Goal: Find specific page/section: Find specific page/section

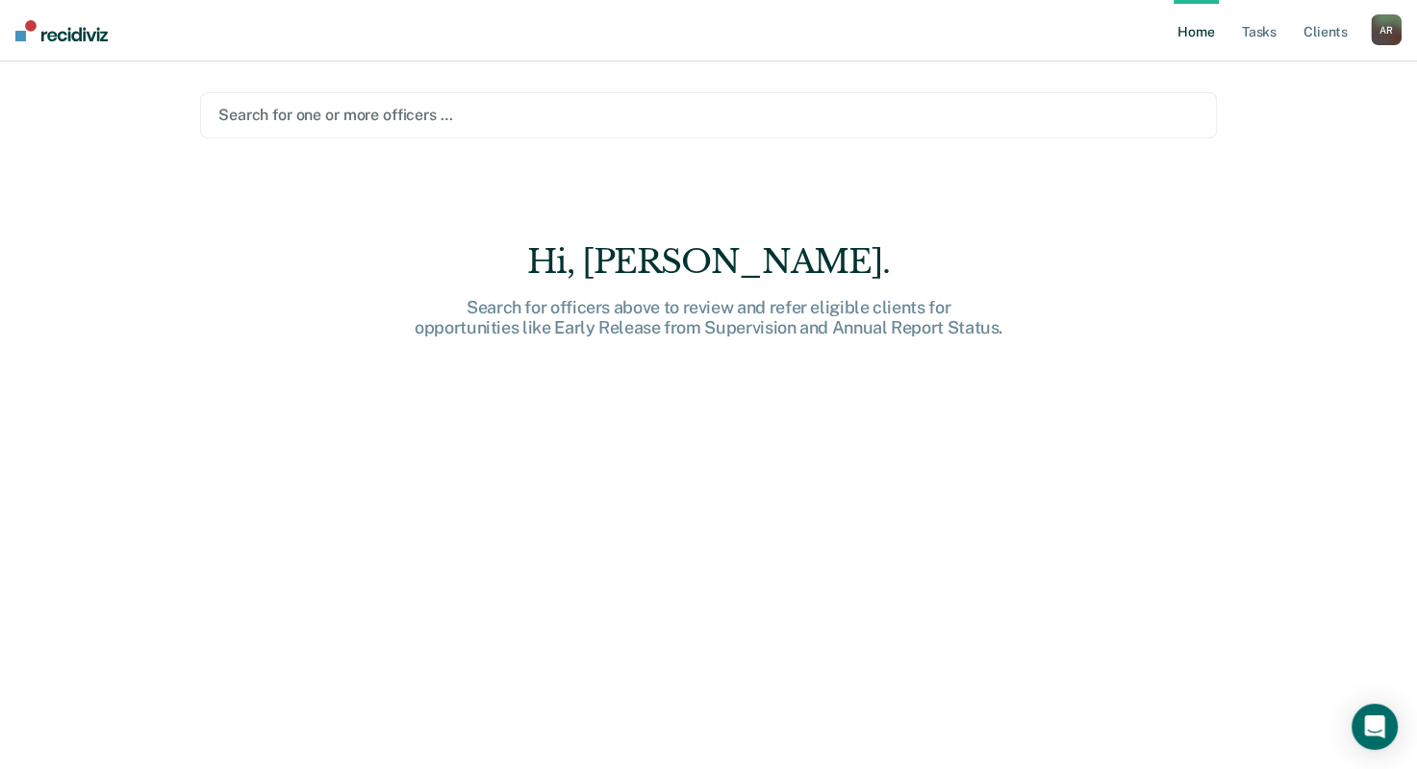
click at [1375, 24] on div "A R" at bounding box center [1386, 29] width 31 height 31
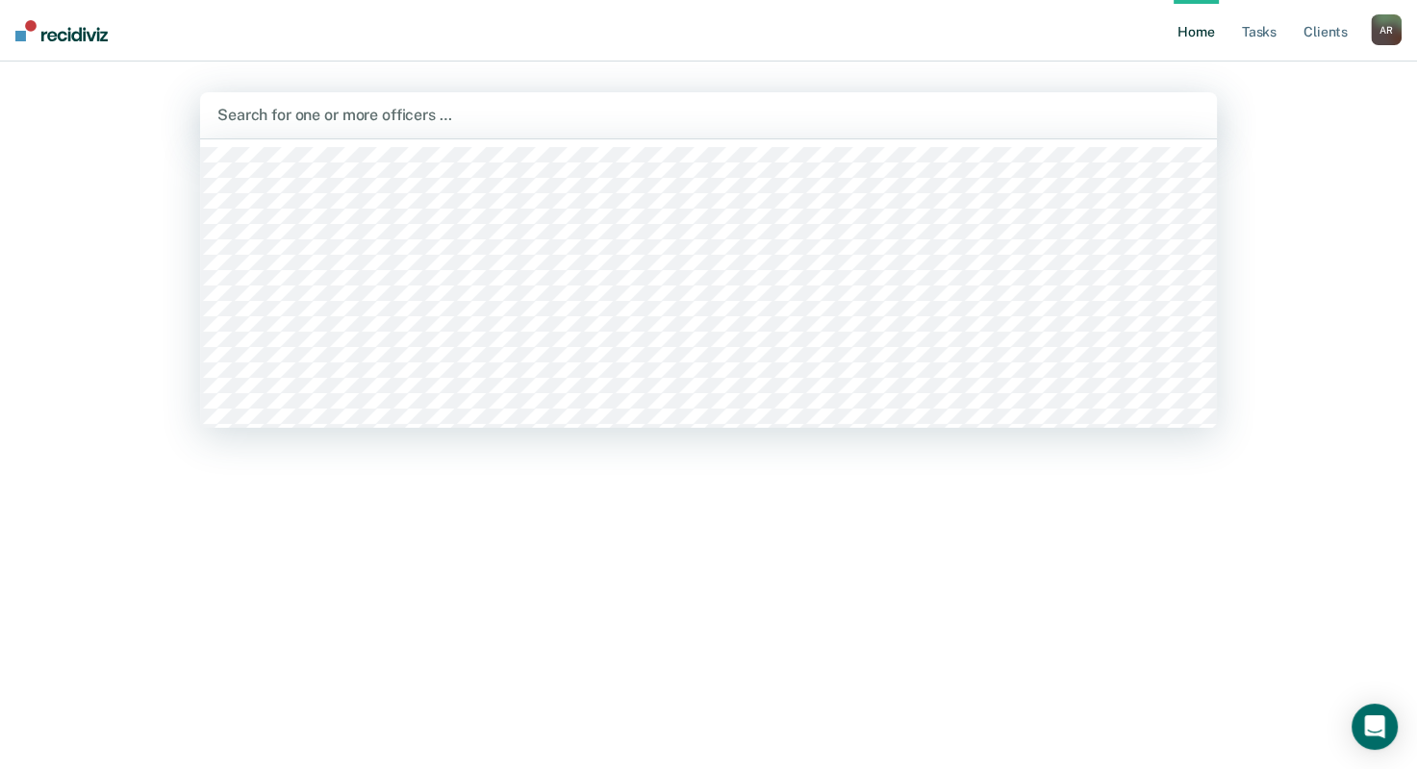
click at [342, 110] on div at bounding box center [708, 115] width 982 height 22
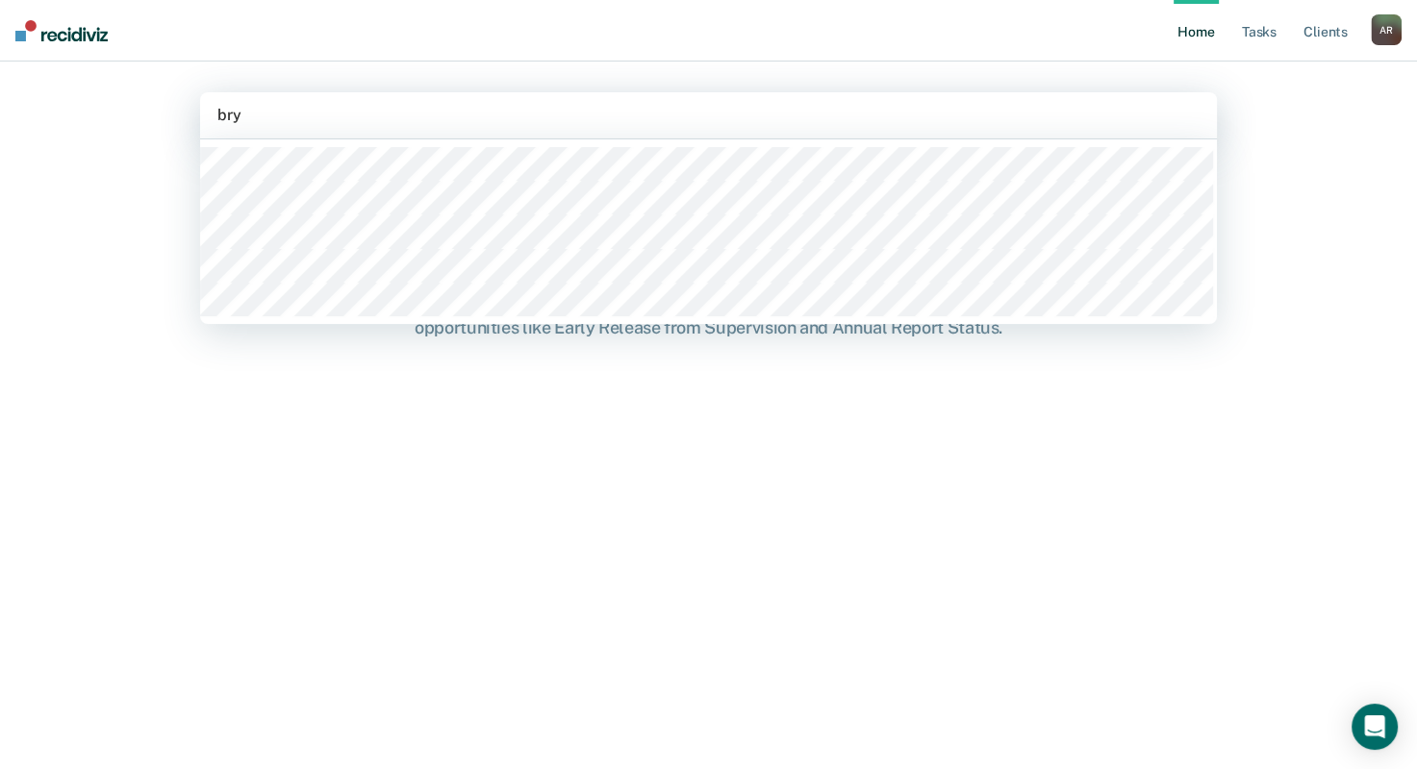
type input "brya"
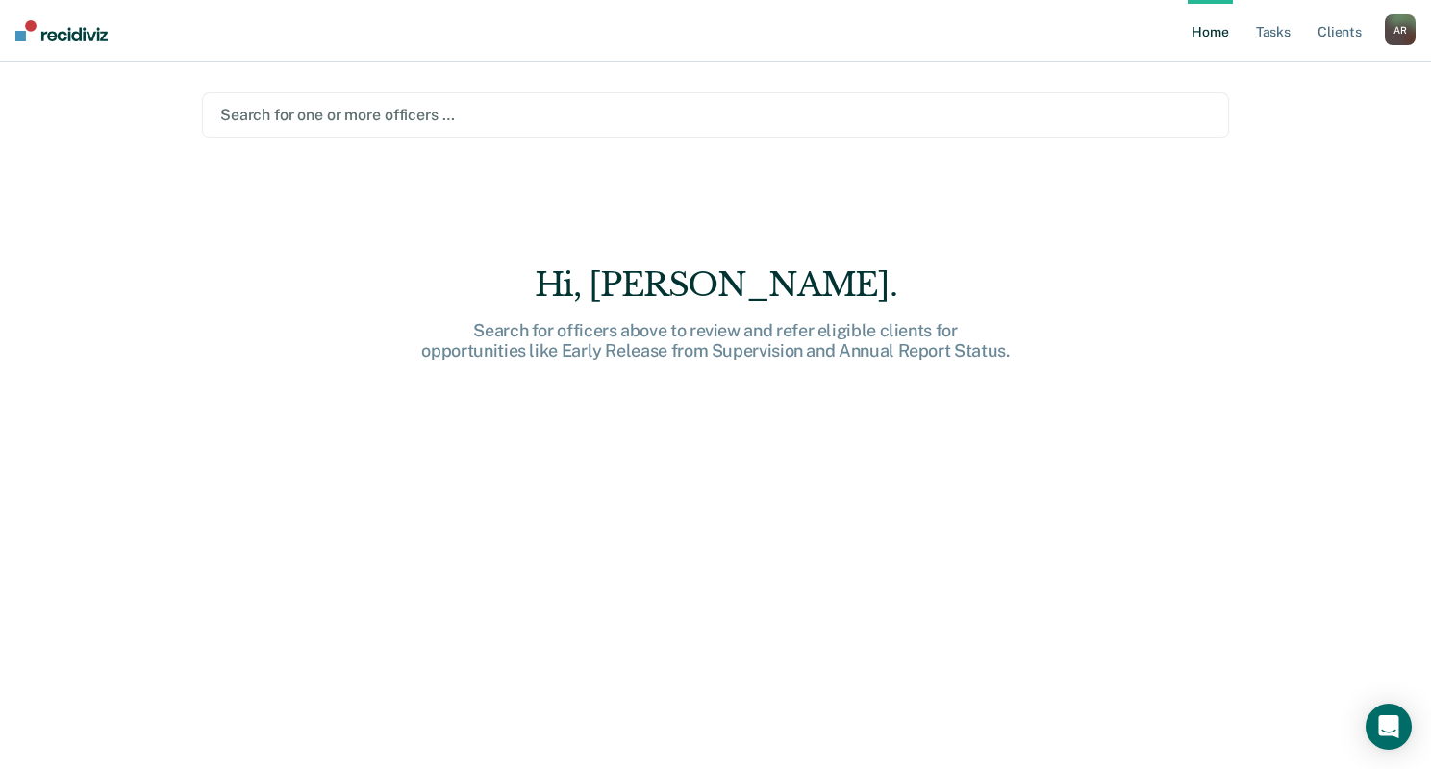
click at [1213, 32] on link "Home" at bounding box center [1210, 31] width 44 height 62
click at [1285, 32] on link "Tasks" at bounding box center [1273, 31] width 42 height 62
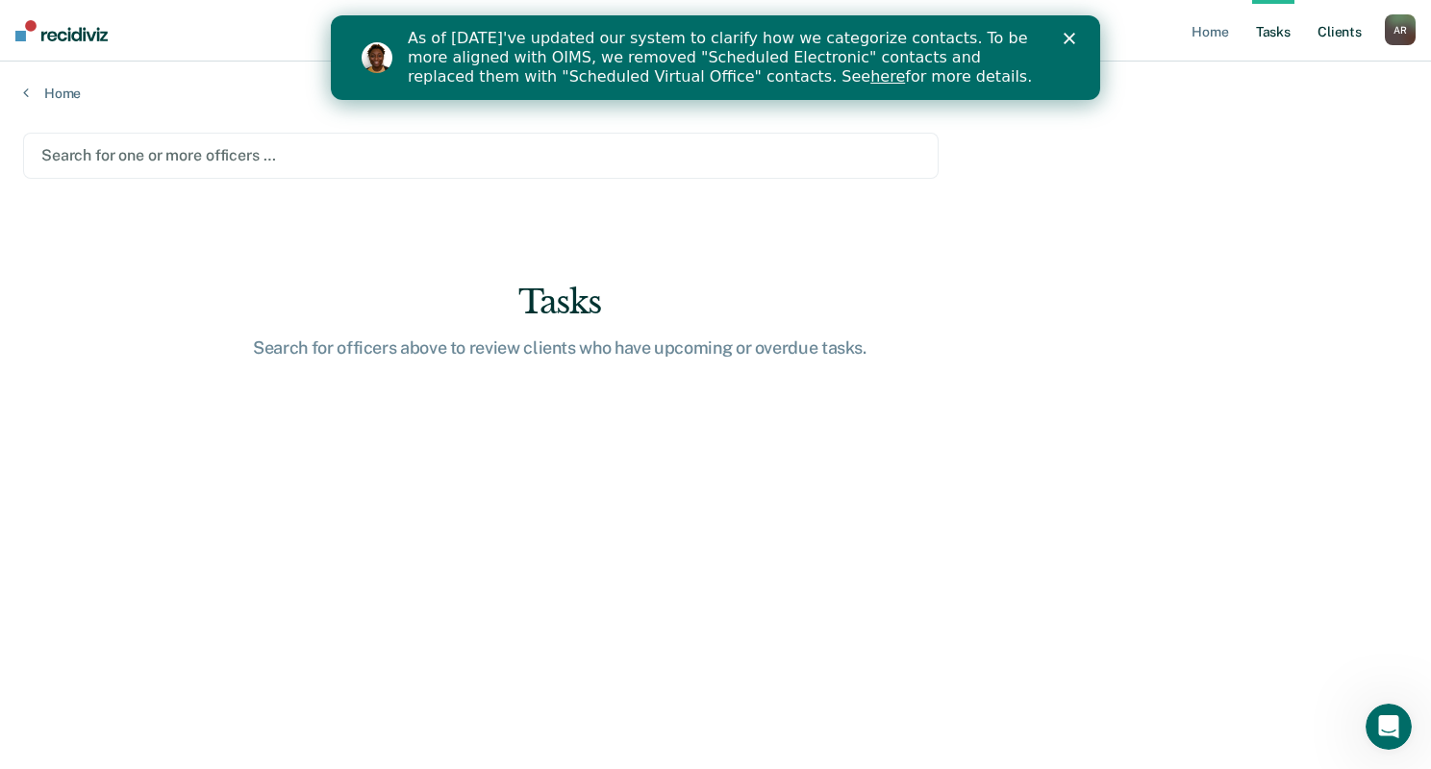
click at [1332, 31] on link "Client s" at bounding box center [1340, 31] width 52 height 62
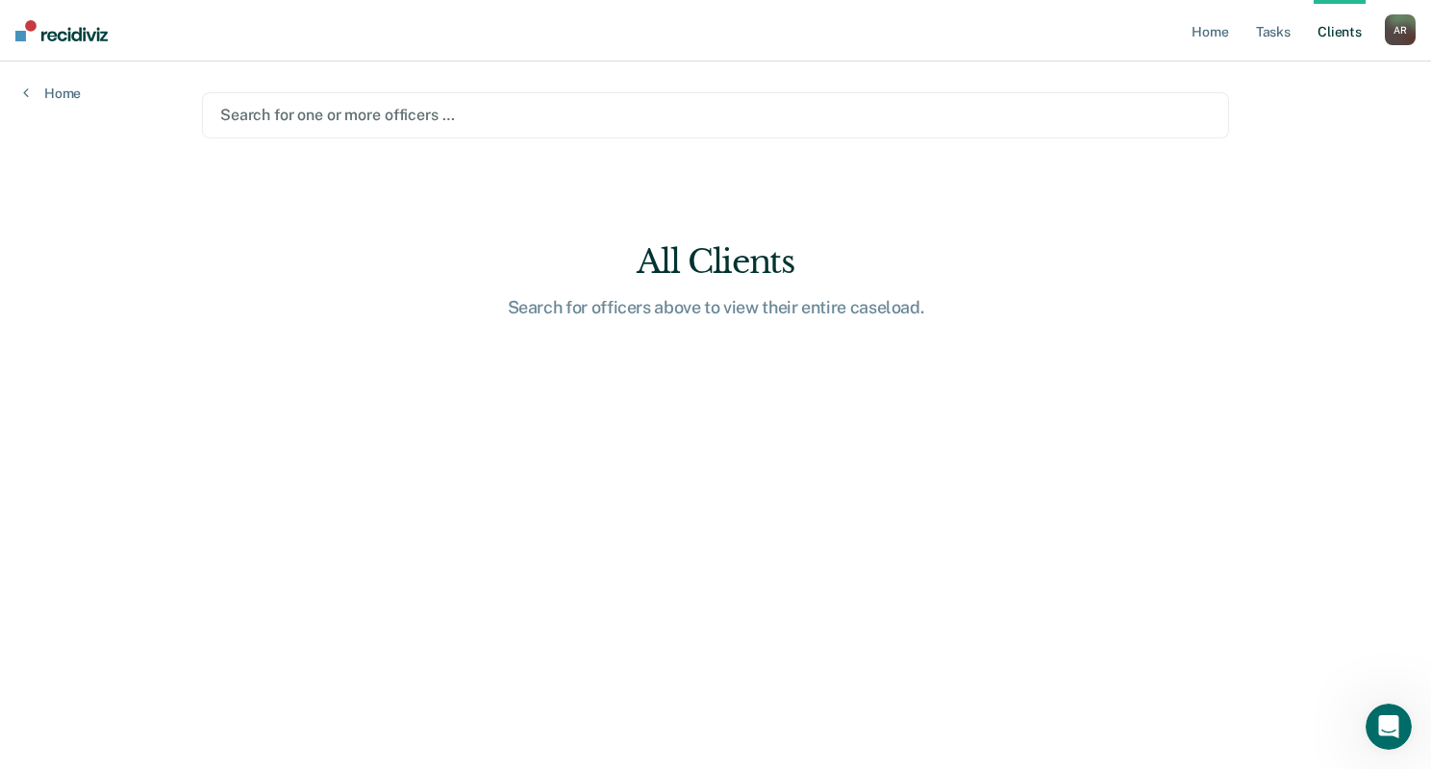
click at [1403, 29] on div "A R" at bounding box center [1400, 29] width 31 height 31
click at [1277, 74] on link "Profile" at bounding box center [1323, 78] width 155 height 16
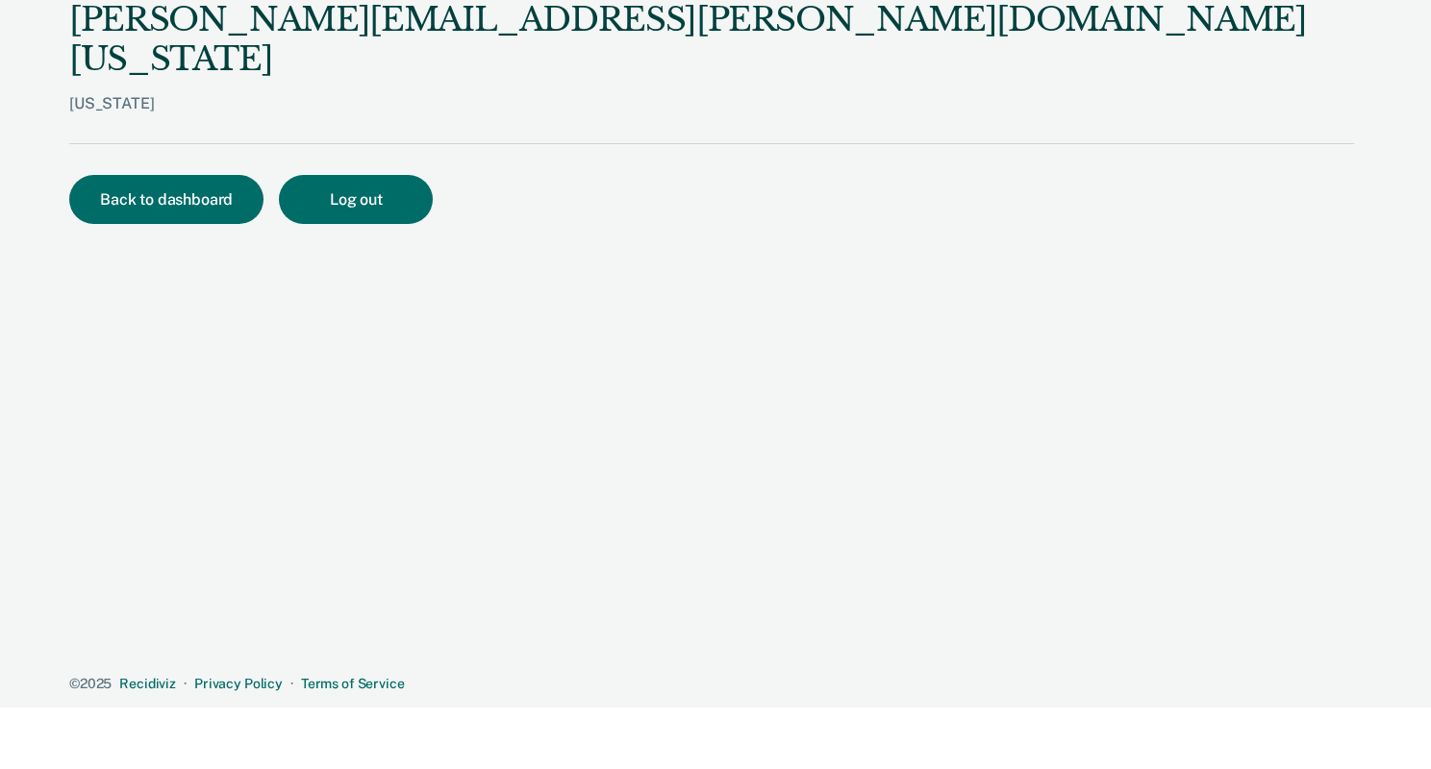
click at [124, 94] on div "[US_STATE]" at bounding box center [711, 118] width 1285 height 49
click at [146, 175] on button "Back to dashboard" at bounding box center [166, 199] width 194 height 49
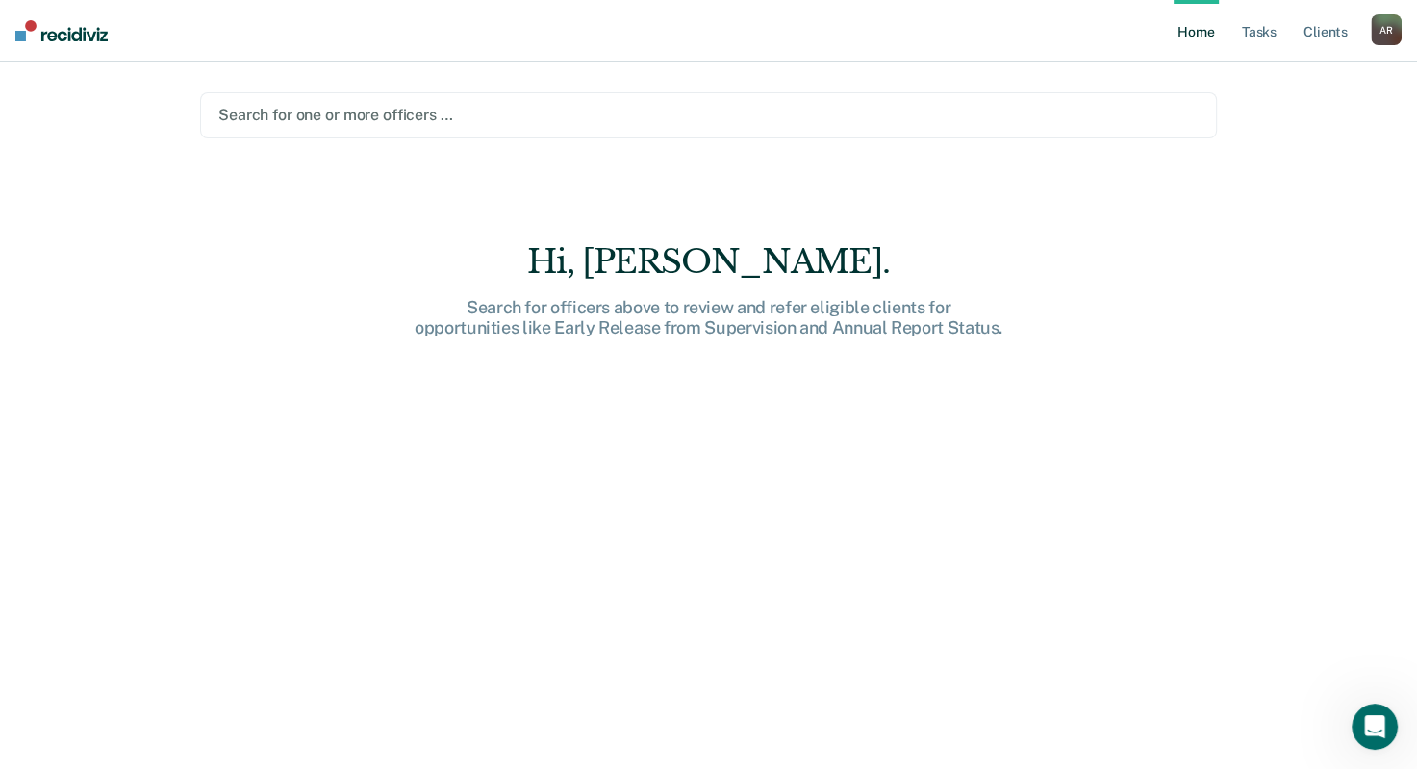
click at [65, 33] on img at bounding box center [61, 30] width 92 height 21
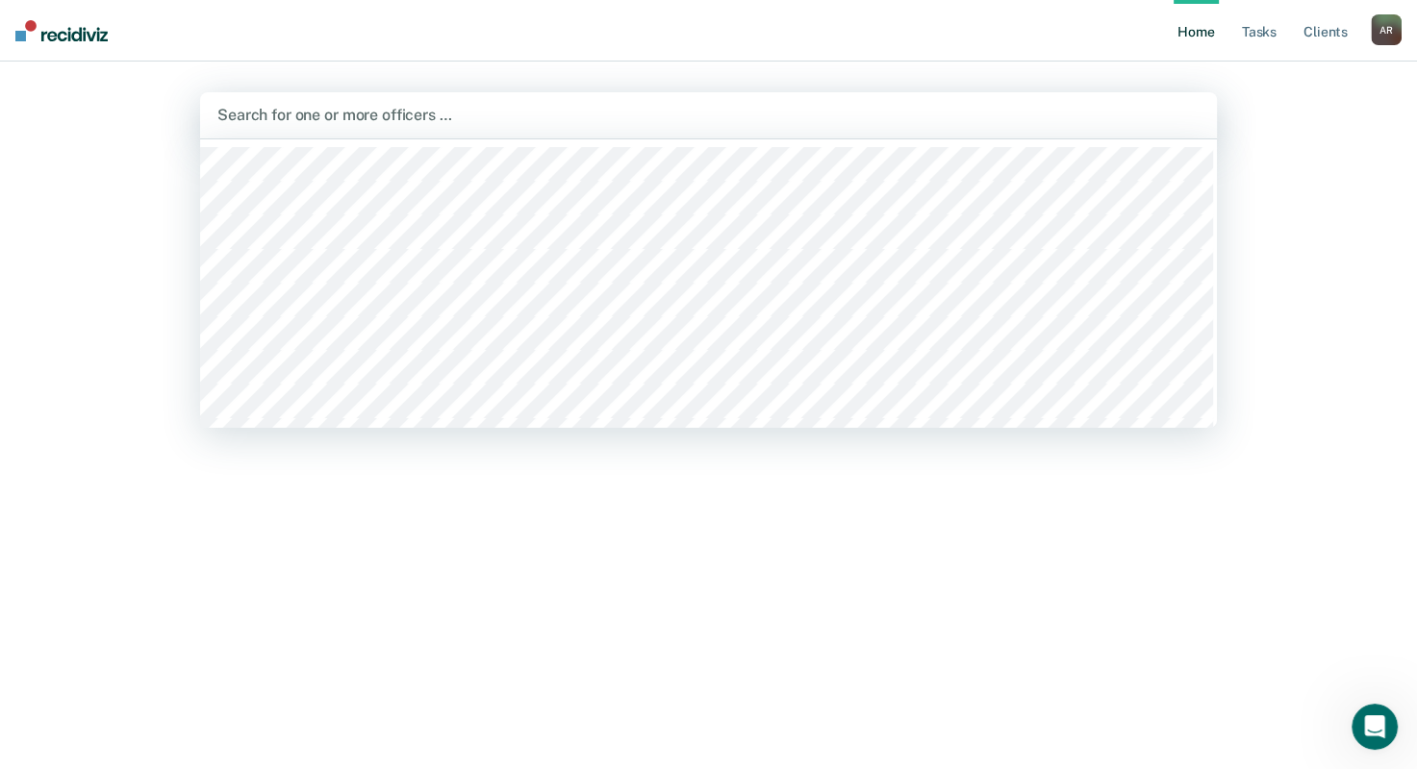
click at [443, 118] on div at bounding box center [708, 115] width 982 height 22
type input "bry"
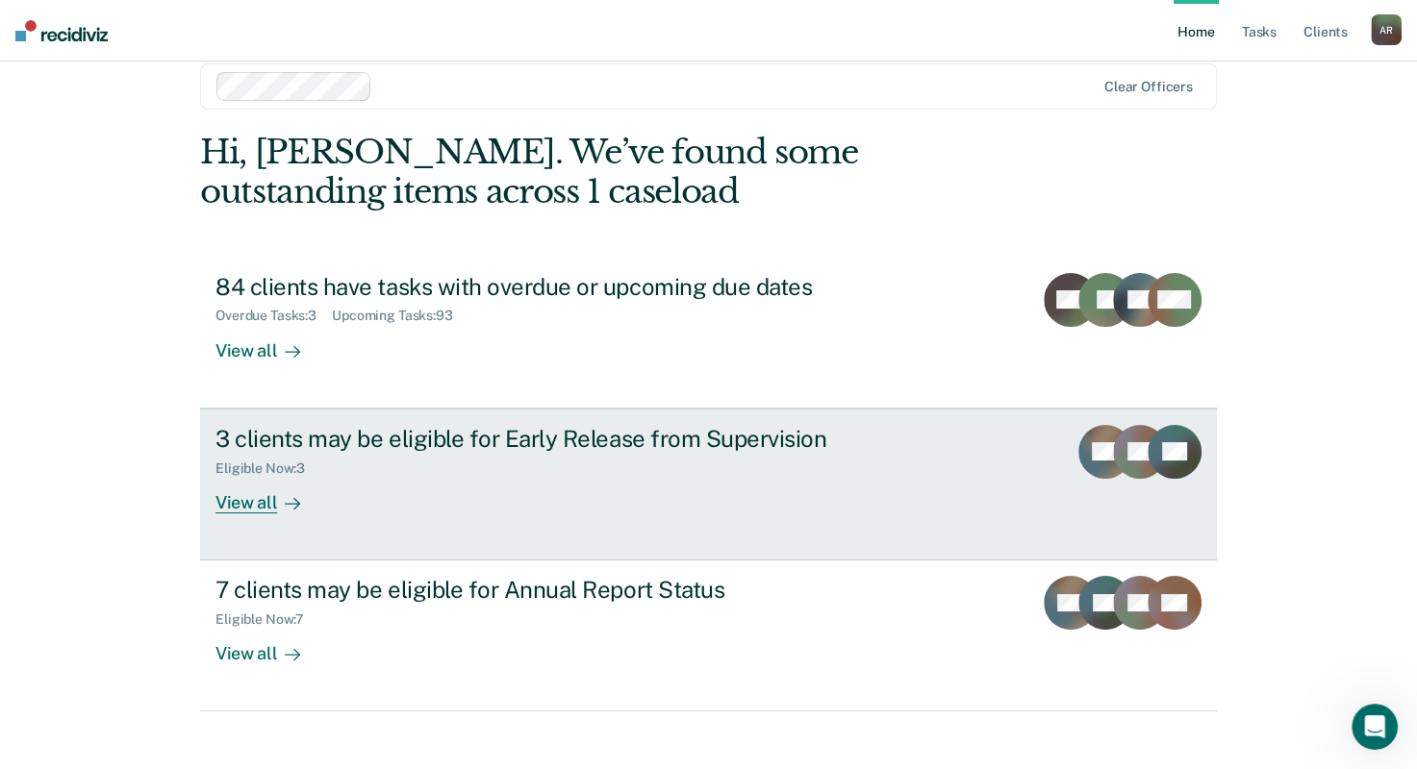
scroll to position [47, 0]
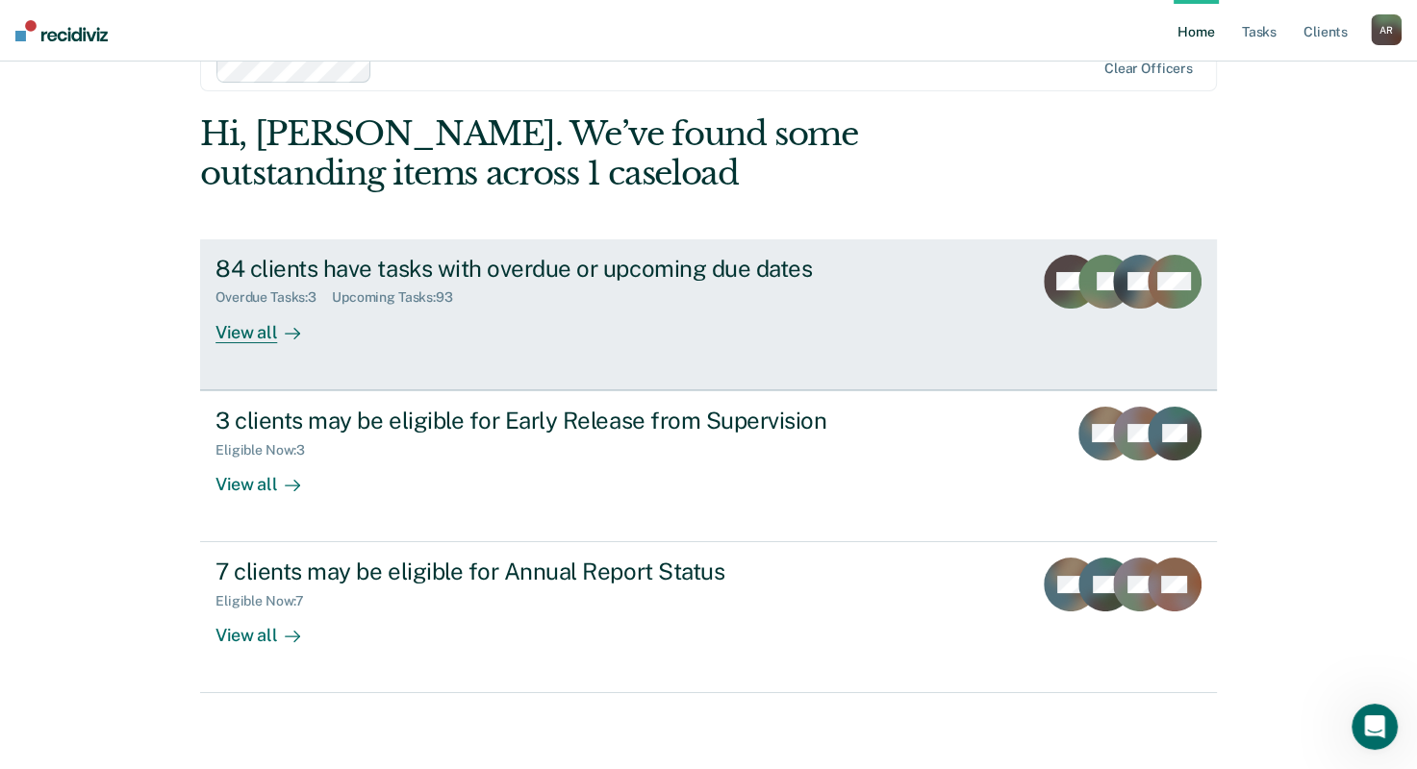
click at [259, 346] on link "84 clients have tasks with overdue or upcoming due dates Overdue Tasks : 3 Upco…" at bounding box center [708, 314] width 1017 height 151
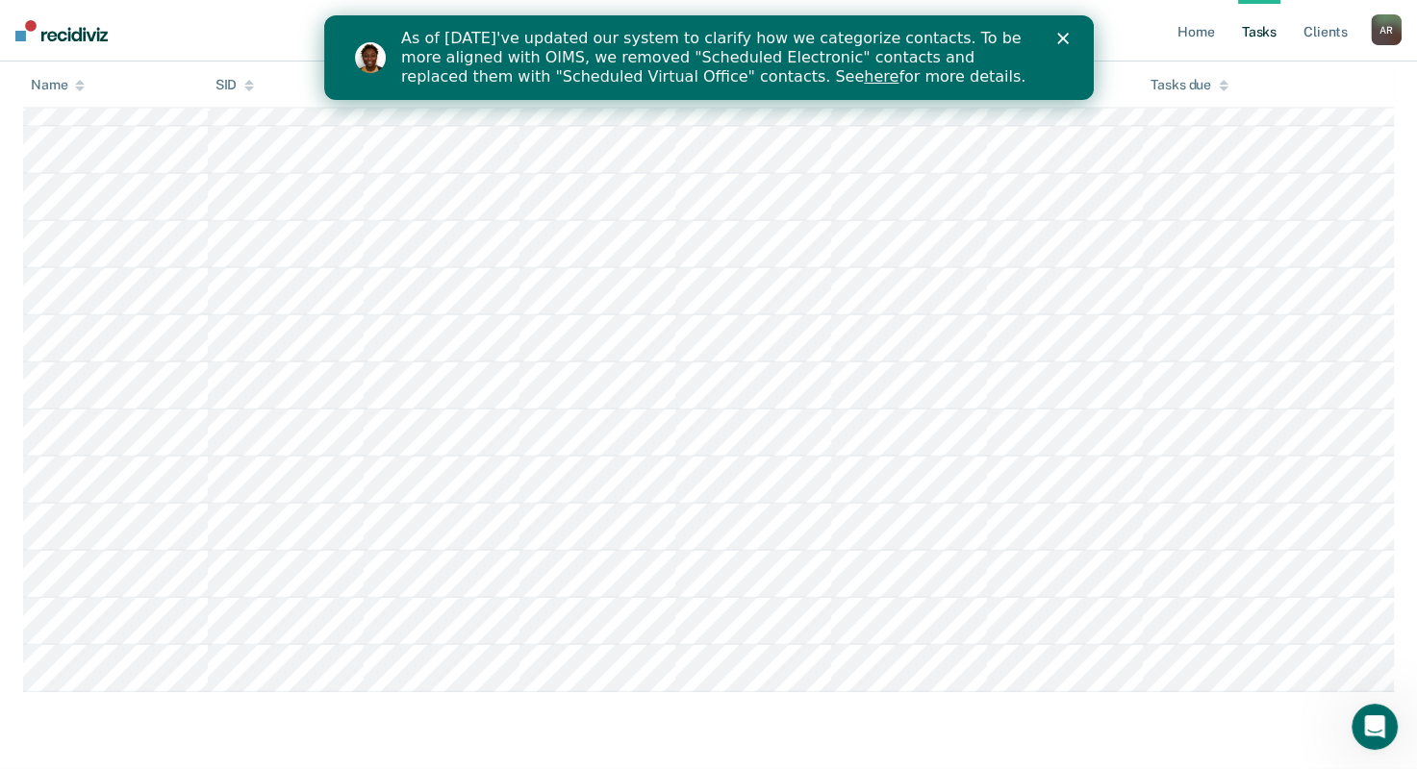
scroll to position [5000, 0]
click at [1068, 37] on div "Close" at bounding box center [1065, 39] width 19 height 12
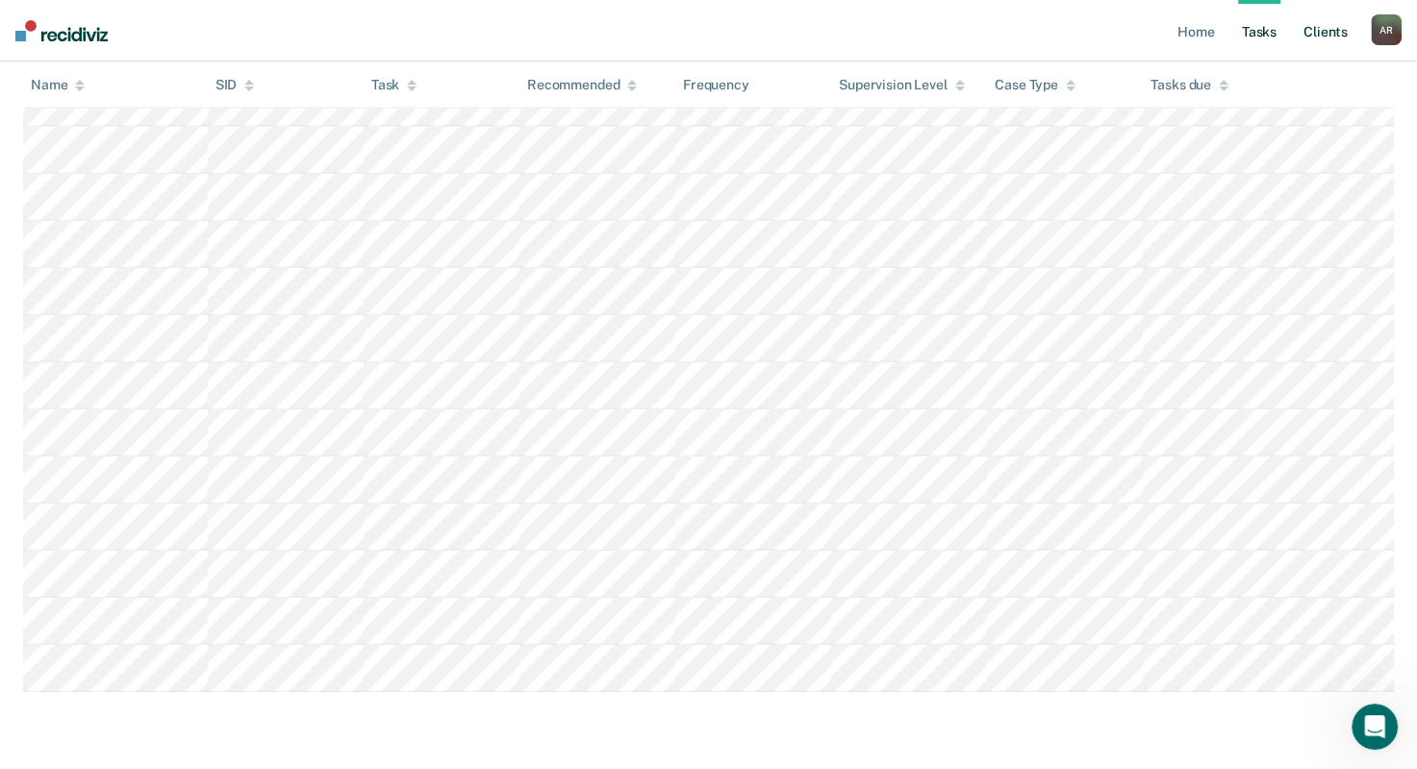
click at [1318, 34] on link "Client s" at bounding box center [1325, 31] width 52 height 62
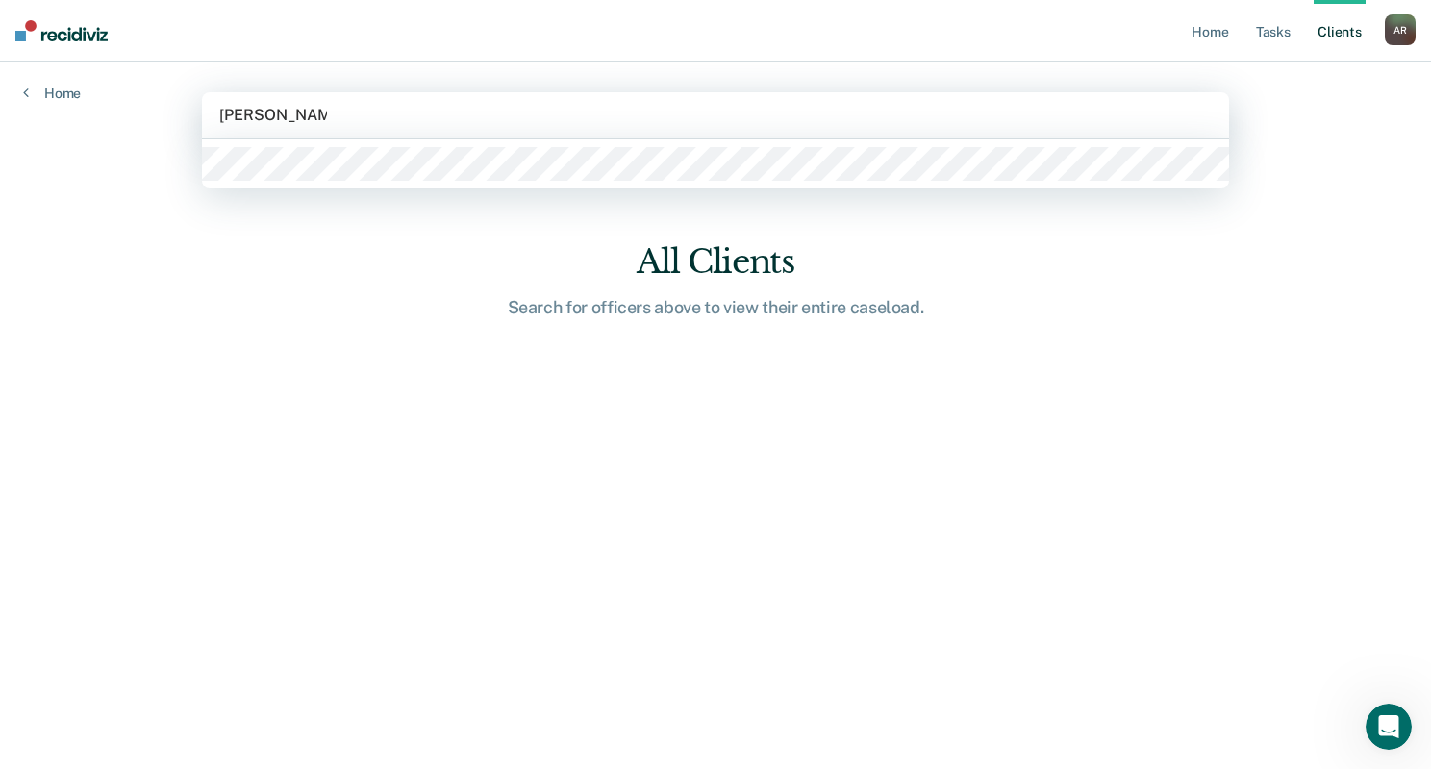
type input "[PERSON_NAME]"
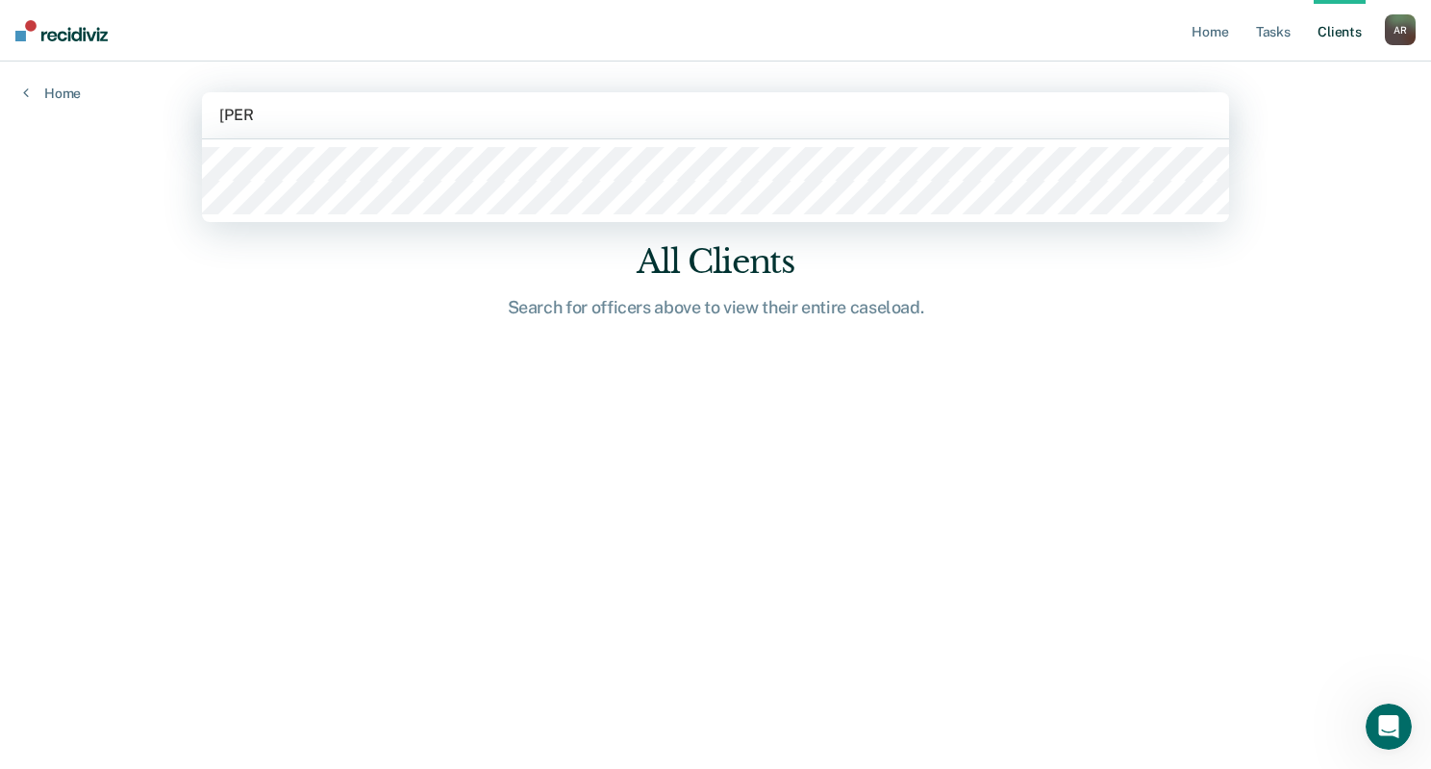
type input "[PERSON_NAME]"
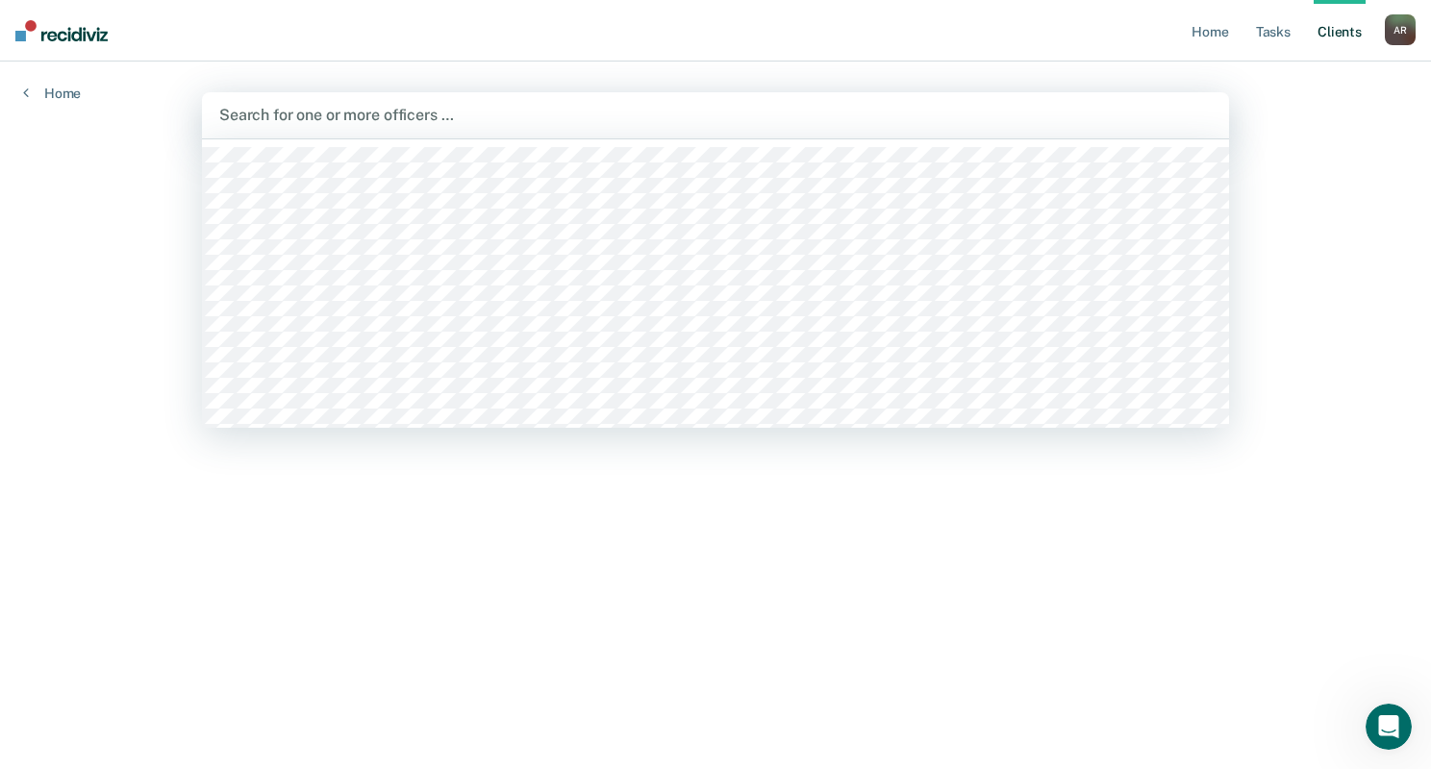
click at [353, 115] on div at bounding box center [715, 115] width 993 height 22
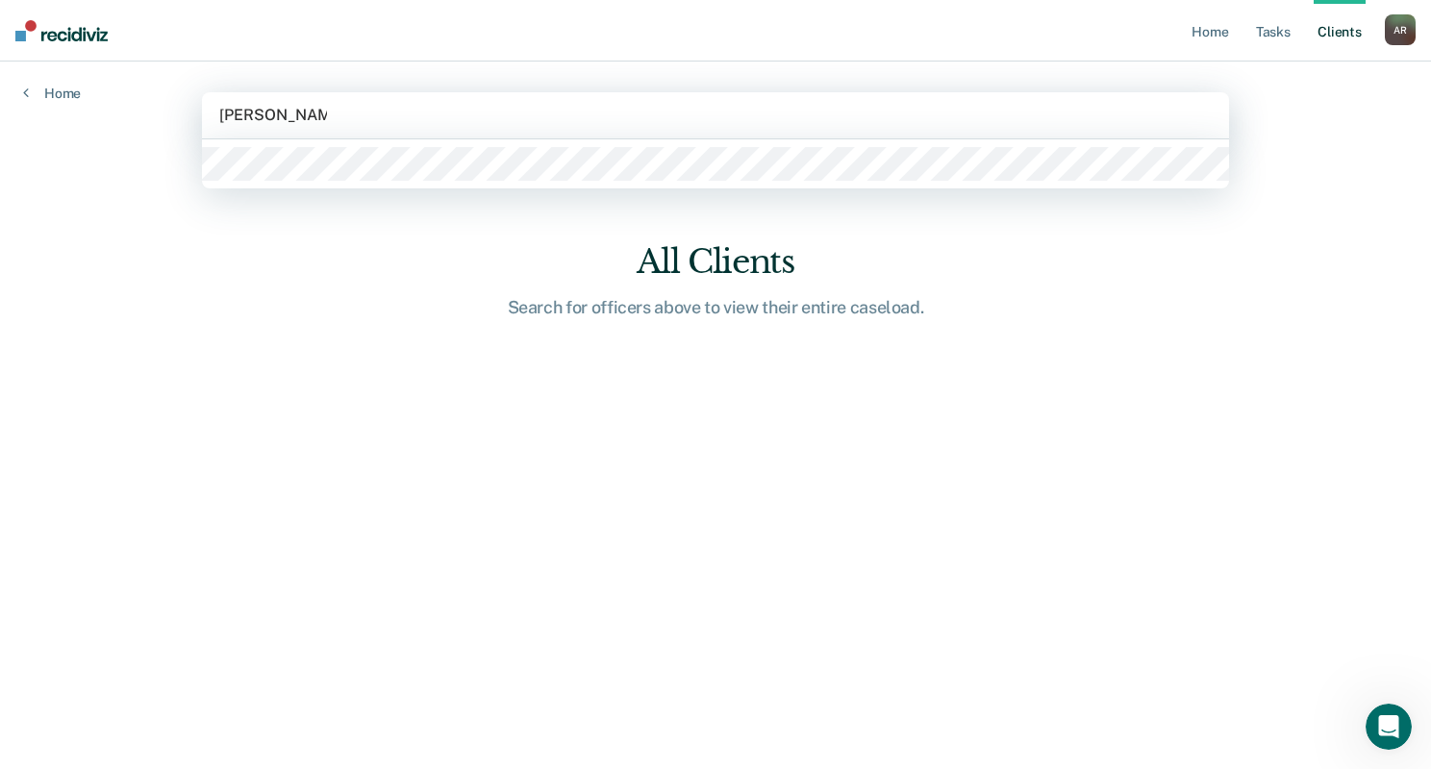
type input "[PERSON_NAME]"
